Goal: Task Accomplishment & Management: Use online tool/utility

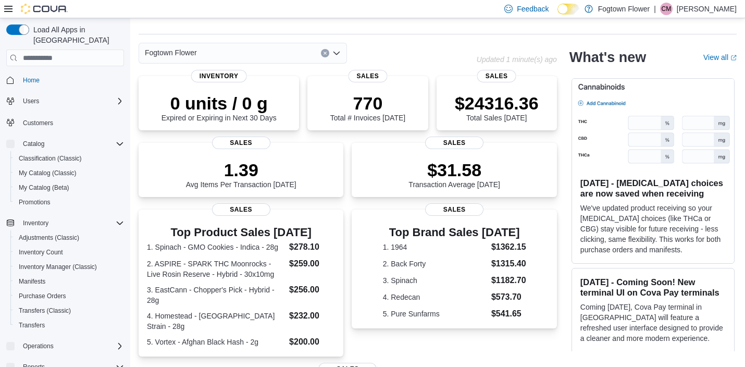
scroll to position [29, 0]
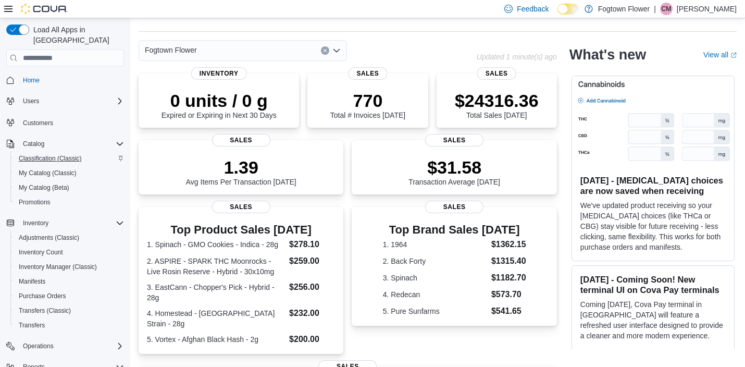
click at [45, 154] on span "Classification (Classic)" at bounding box center [50, 158] width 63 height 8
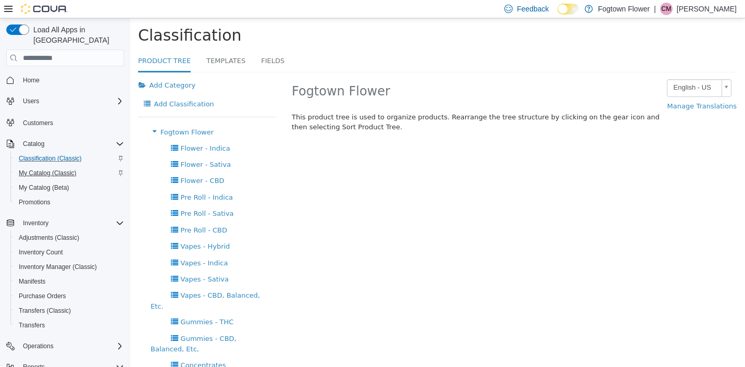
click at [41, 167] on span "My Catalog (Classic)" at bounding box center [48, 173] width 58 height 13
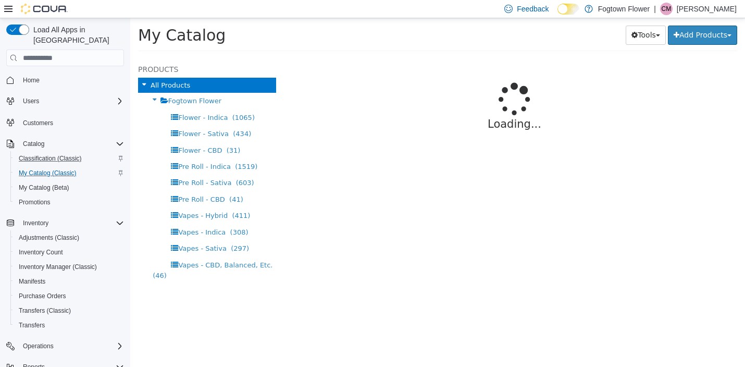
select select "**********"
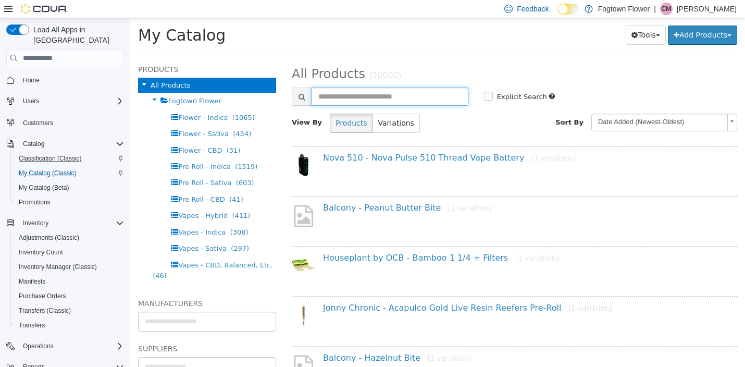
click at [419, 94] on input "text" at bounding box center [390, 97] width 157 height 18
type input "**********"
select select "**********"
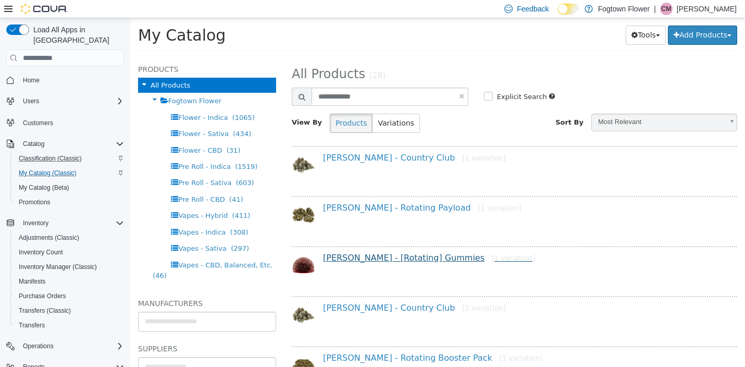
click at [407, 260] on link "[PERSON_NAME] - [Rotating] Gummies [1 variation]" at bounding box center [429, 258] width 212 height 10
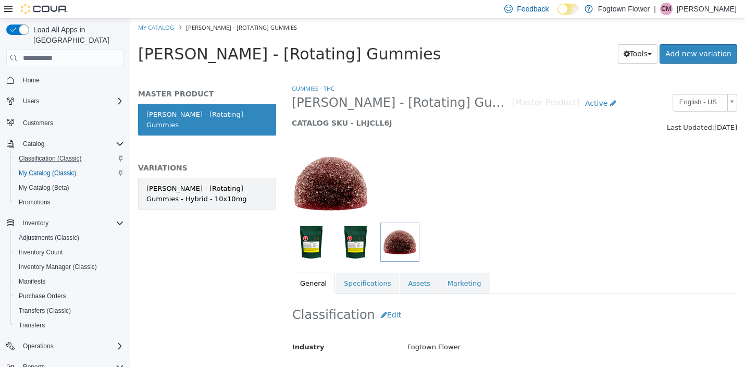
click at [222, 183] on div "[PERSON_NAME] - [Rotating] Gummies - Hybrid - 10x10mg" at bounding box center [206, 193] width 121 height 20
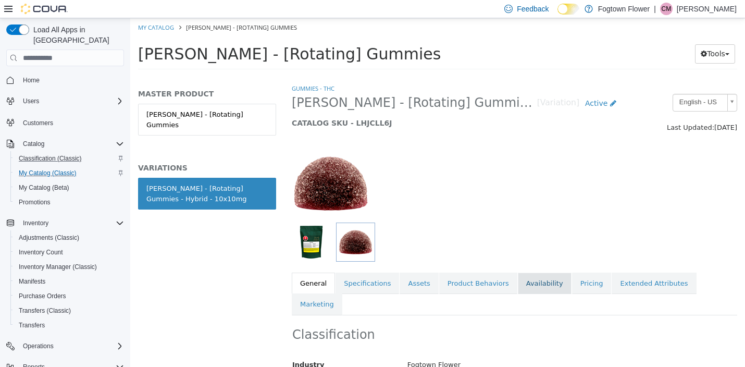
click at [544, 286] on link "Availability" at bounding box center [545, 284] width 54 height 22
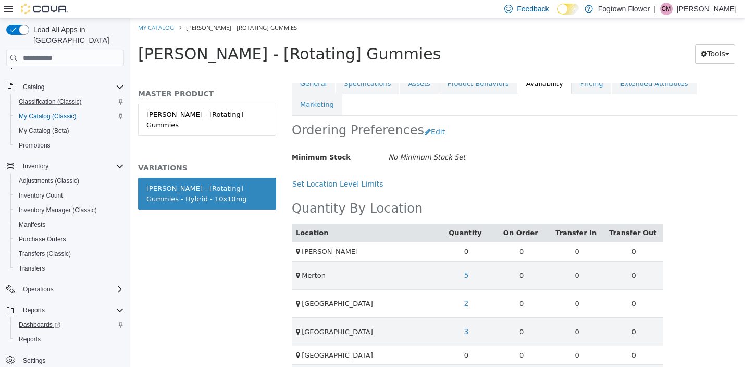
scroll to position [57, 0]
click at [30, 334] on span "Reports" at bounding box center [30, 339] width 22 height 13
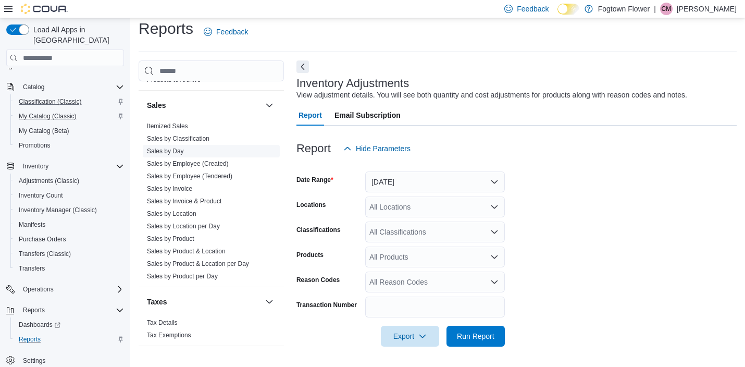
scroll to position [733, 0]
click at [183, 237] on link "Sales by Product" at bounding box center [170, 238] width 47 height 7
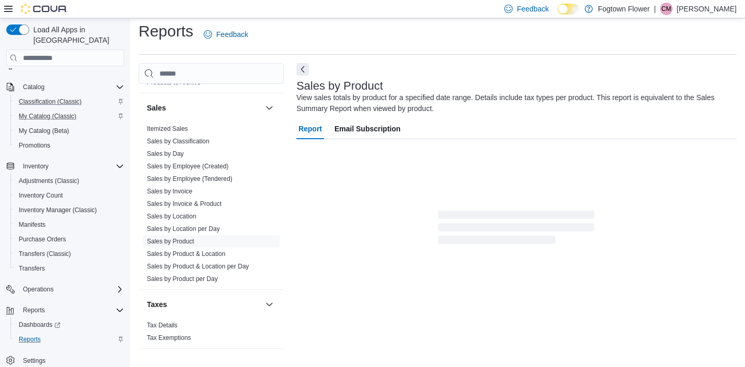
scroll to position [34, 0]
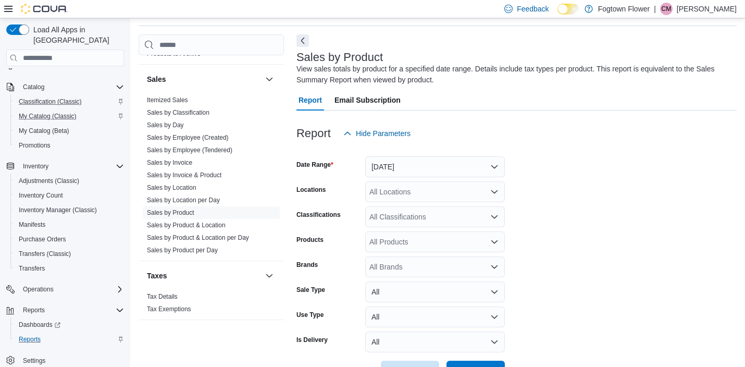
click at [447, 167] on button "[DATE]" at bounding box center [435, 166] width 140 height 21
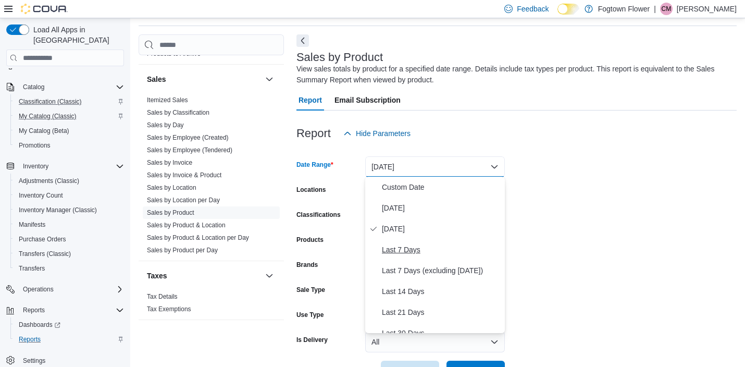
click at [439, 248] on span "Last 7 Days" at bounding box center [441, 249] width 119 height 13
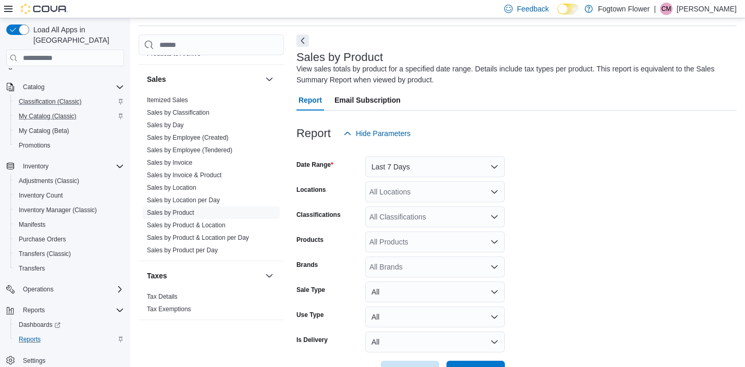
click at [437, 191] on div "All Locations" at bounding box center [435, 191] width 140 height 21
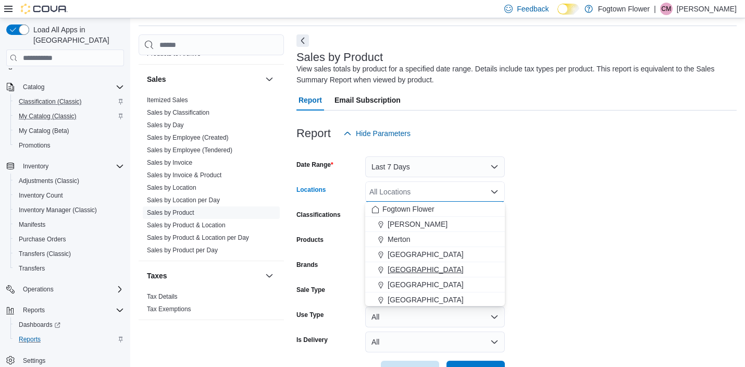
click at [439, 267] on div "[GEOGRAPHIC_DATA]" at bounding box center [435, 269] width 127 height 10
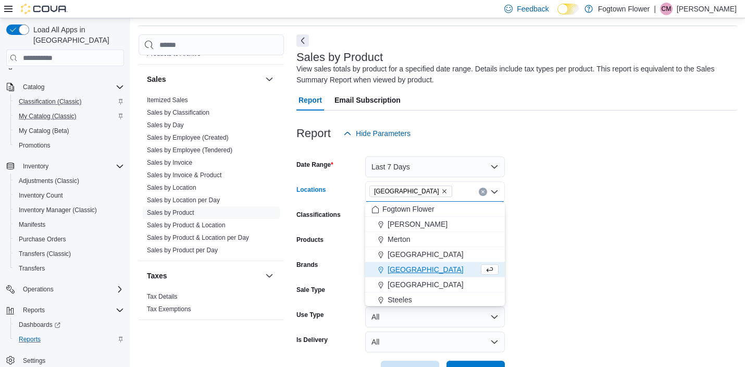
click at [555, 230] on form "Date Range Last 7 Days Locations [GEOGRAPHIC_DATA] Combo box. Selected. [GEOGRA…" at bounding box center [517, 263] width 440 height 238
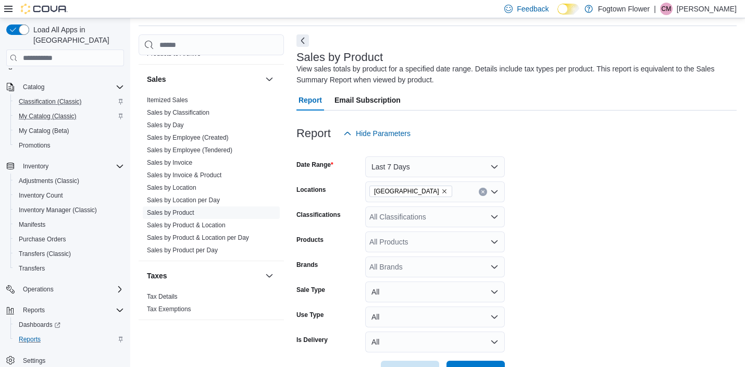
click at [452, 244] on div "All Products" at bounding box center [435, 241] width 140 height 21
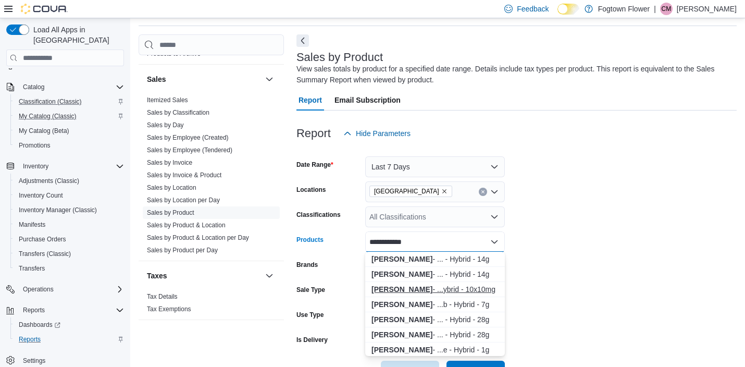
type input "**********"
click at [456, 293] on div "[PERSON_NAME] - ...ybrid - 10x10mg" at bounding box center [435, 289] width 127 height 10
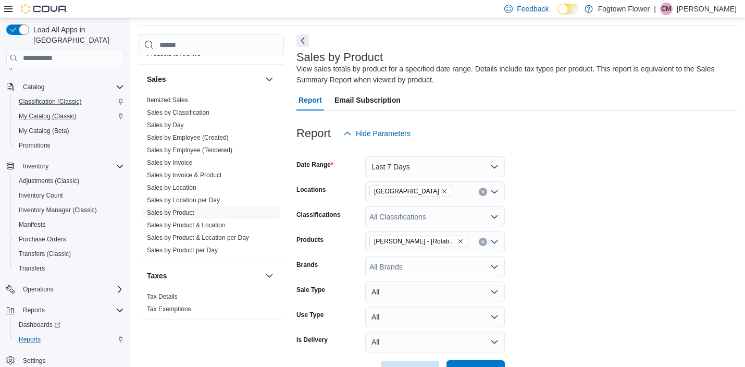
click at [485, 362] on span "Run Report" at bounding box center [476, 370] width 46 height 21
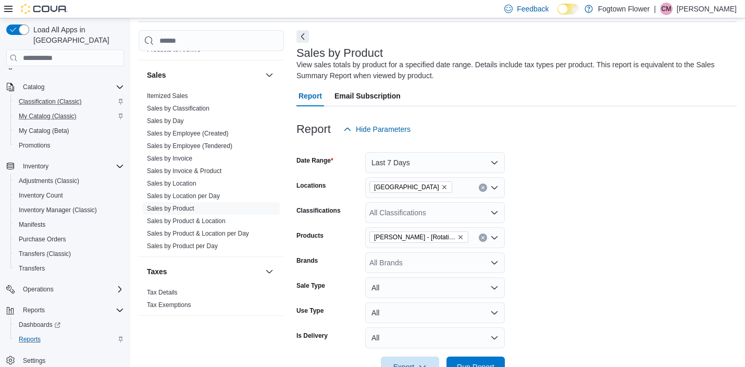
scroll to position [37, 0]
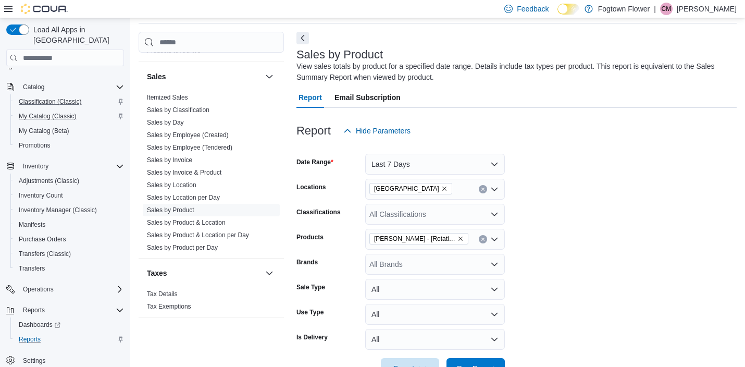
click at [442, 187] on icon "Remove Mount Pleasant from selection in this group" at bounding box center [445, 189] width 6 height 6
click at [424, 187] on div "All Locations Combo box. Selected. Combo box input. All Locations. Type some te…" at bounding box center [435, 189] width 140 height 21
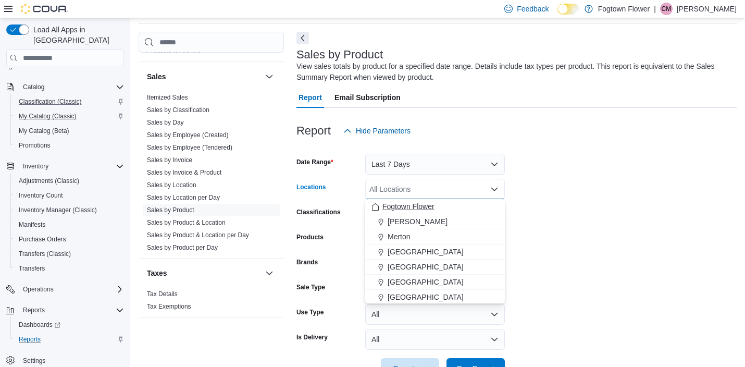
click at [406, 203] on span "Fogtown Flower" at bounding box center [409, 206] width 52 height 10
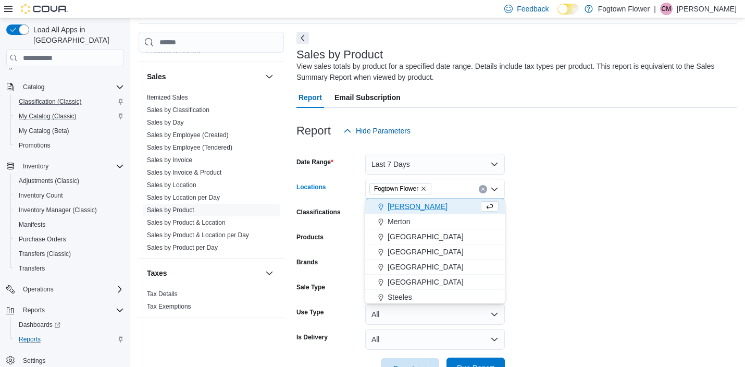
click at [476, 363] on span "Run Report" at bounding box center [476, 368] width 38 height 10
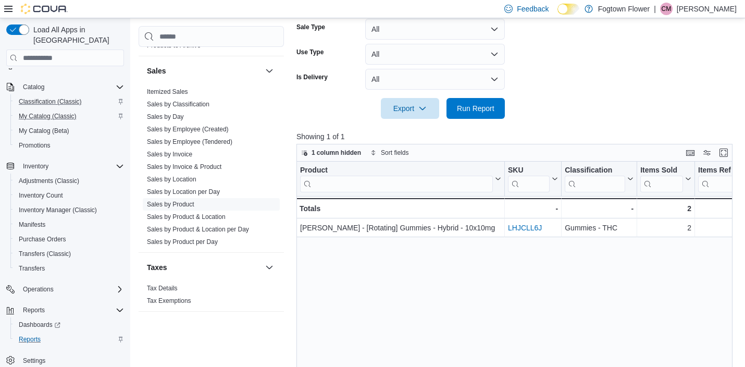
scroll to position [299, 0]
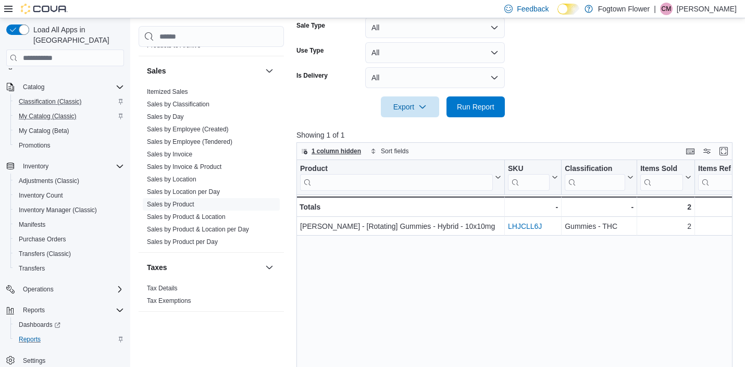
click at [343, 152] on span "1 column hidden" at bounding box center [337, 151] width 50 height 8
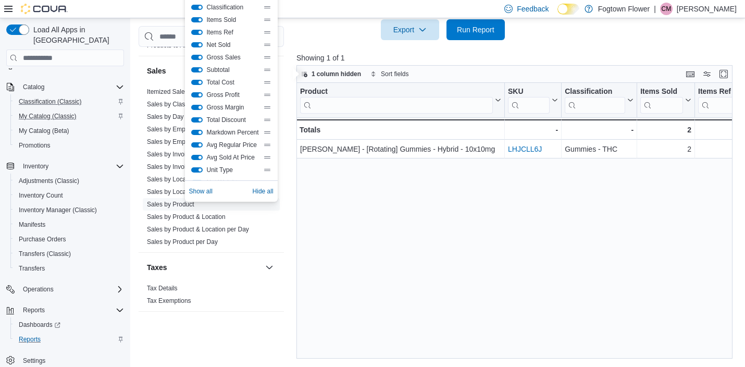
scroll to position [375, 0]
click at [534, 216] on div "Product Click to view column header actions SKU Click to view column header act…" at bounding box center [515, 221] width 436 height 276
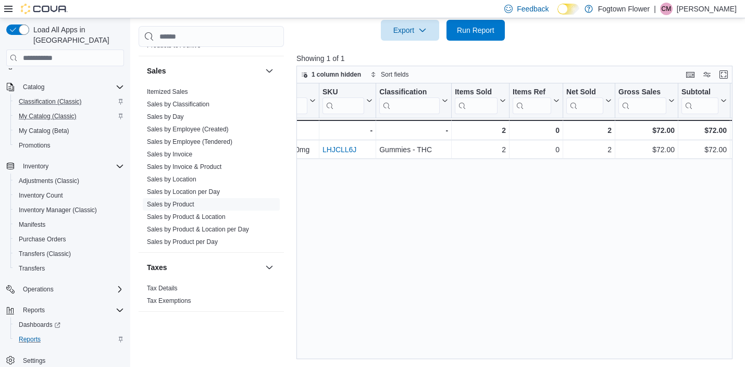
scroll to position [0, 186]
